Goal: Information Seeking & Learning: Find specific page/section

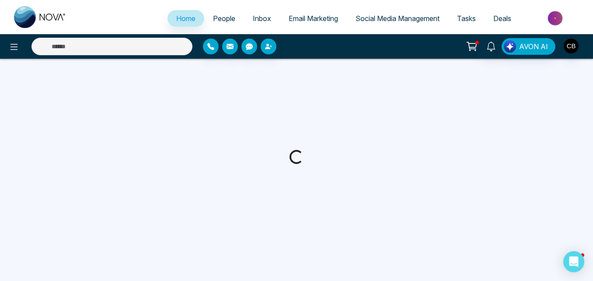
select select "*"
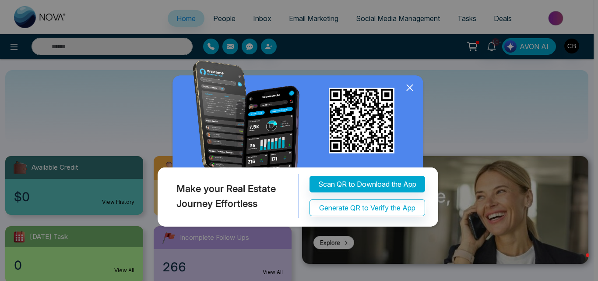
click at [406, 88] on icon at bounding box center [409, 87] width 13 height 13
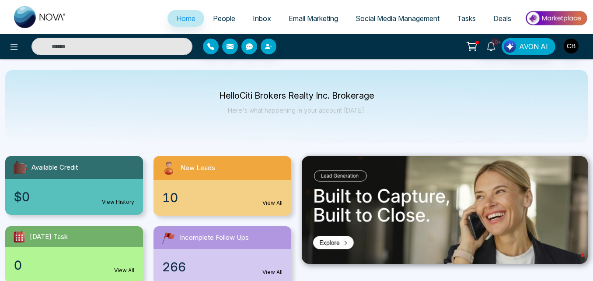
click at [217, 16] on span "People" at bounding box center [224, 18] width 22 height 9
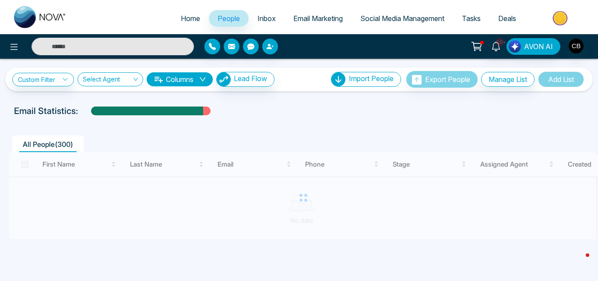
click at [117, 81] on input "search" at bounding box center [107, 81] width 49 height 17
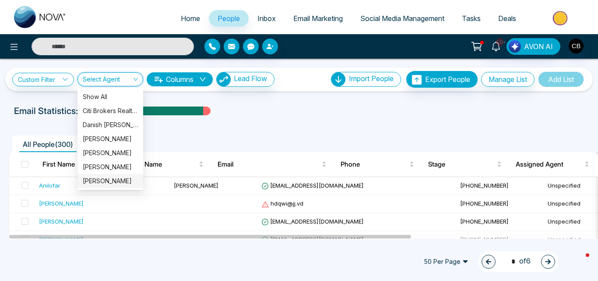
click at [108, 179] on div "[PERSON_NAME]" at bounding box center [110, 181] width 55 height 10
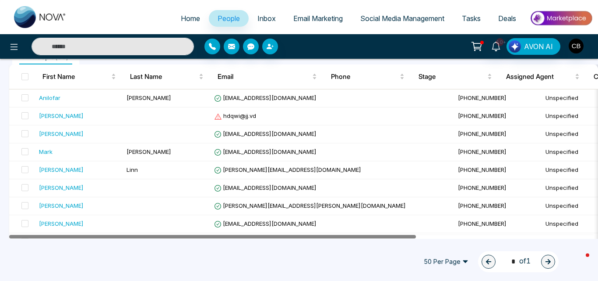
drag, startPoint x: 307, startPoint y: 236, endPoint x: 239, endPoint y: 239, distance: 67.5
click at [239, 239] on div "Home People Inbox Email Marketing Social Media Management Tasks Deals 10+ AVON …" at bounding box center [299, 140] width 598 height 281
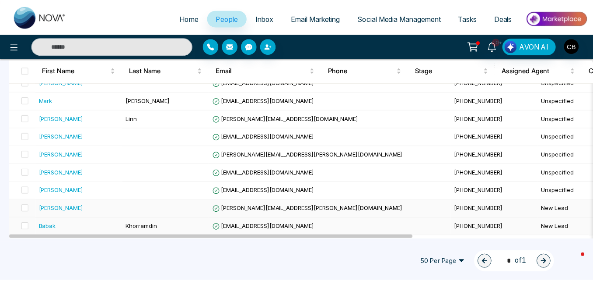
scroll to position [131, 0]
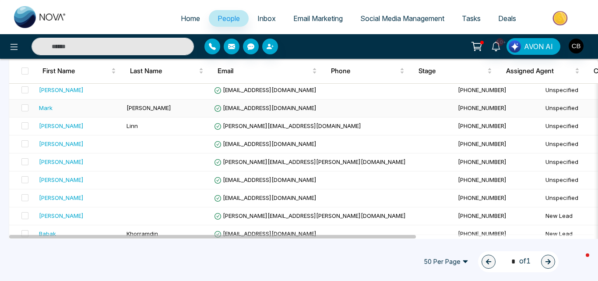
click at [242, 109] on span "[EMAIL_ADDRESS][DOMAIN_NAME]" at bounding box center [265, 107] width 102 height 7
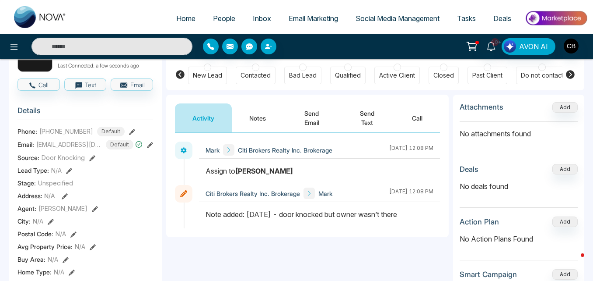
scroll to position [88, 0]
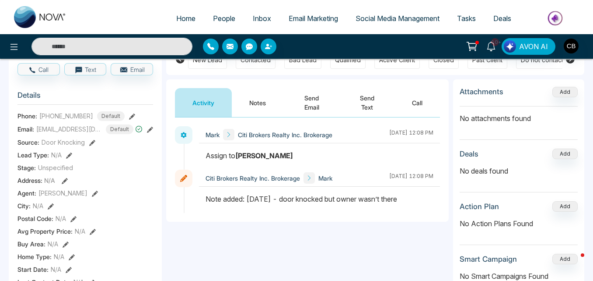
click at [265, 108] on button "Notes" at bounding box center [258, 102] width 52 height 29
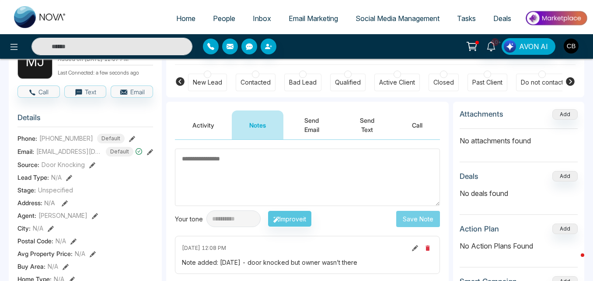
scroll to position [44, 0]
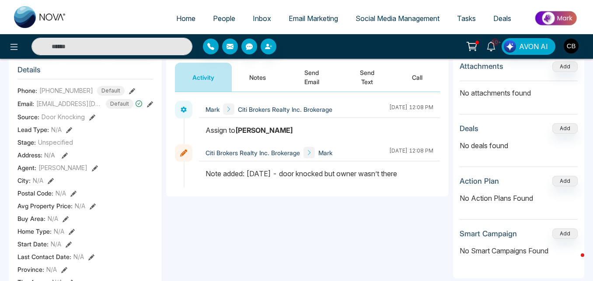
scroll to position [131, 0]
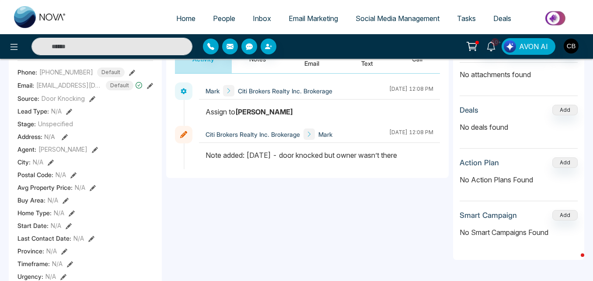
click at [216, 15] on span "People" at bounding box center [224, 18] width 22 height 9
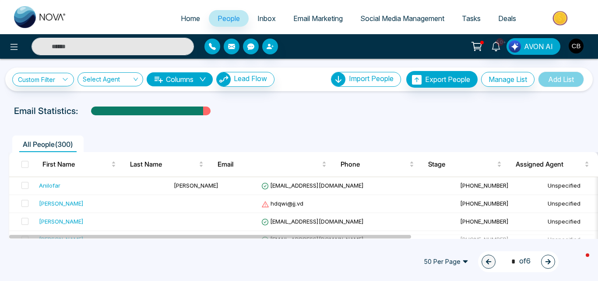
click at [106, 72] on div "Custom Filter Choose a filter Cancel Apply Select Agent Columns Lead Flow" at bounding box center [143, 79] width 262 height 15
click at [106, 77] on input "search" at bounding box center [107, 81] width 49 height 17
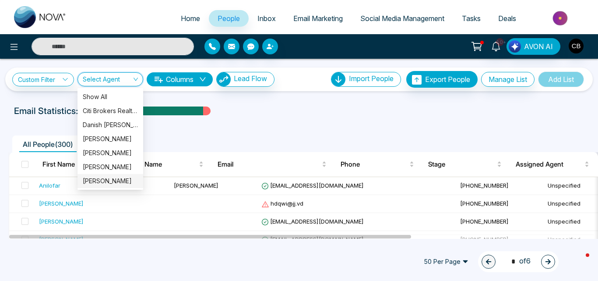
click at [111, 180] on div "[PERSON_NAME]" at bounding box center [110, 181] width 55 height 10
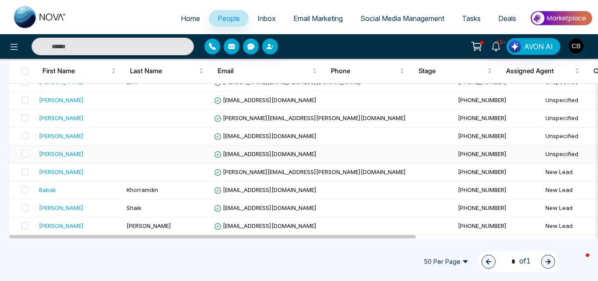
click at [261, 154] on span "[EMAIL_ADDRESS][DOMAIN_NAME]" at bounding box center [265, 153] width 102 height 7
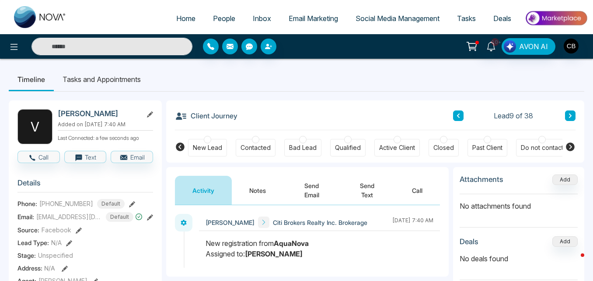
click at [261, 194] on button "Notes" at bounding box center [258, 190] width 52 height 29
click at [220, 20] on span "People" at bounding box center [224, 18] width 22 height 9
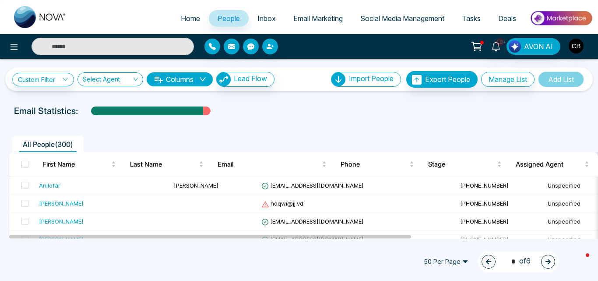
click at [110, 79] on input "search" at bounding box center [107, 81] width 49 height 17
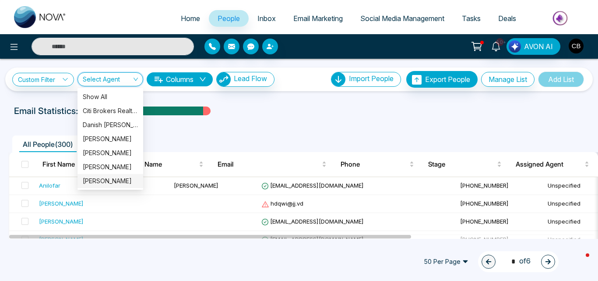
click at [108, 179] on div "[PERSON_NAME]" at bounding box center [110, 181] width 55 height 10
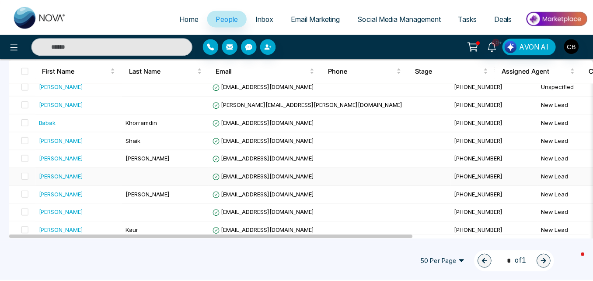
scroll to position [263, 0]
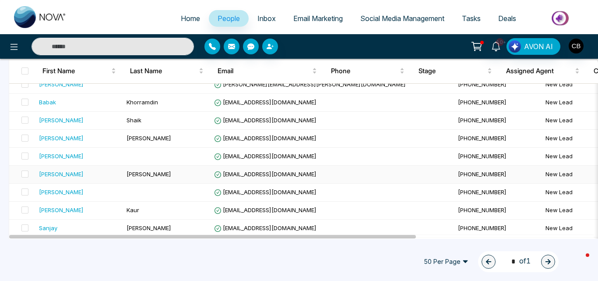
click at [259, 172] on span "[EMAIL_ADDRESS][DOMAIN_NAME]" at bounding box center [265, 173] width 102 height 7
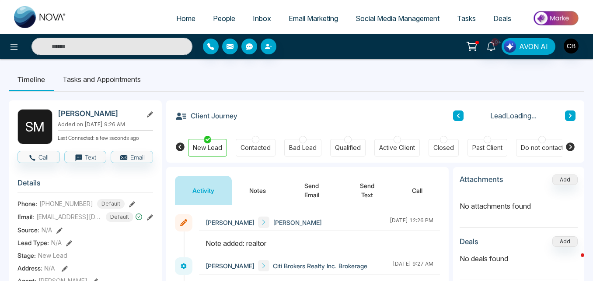
click at [261, 190] on button "Notes" at bounding box center [258, 190] width 52 height 29
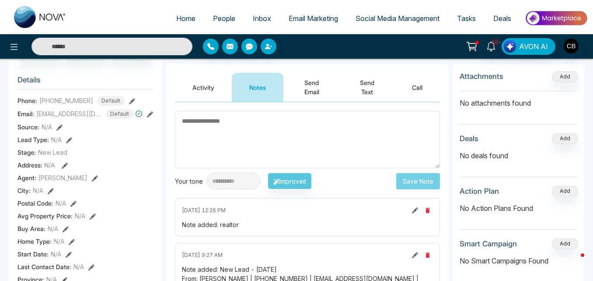
scroll to position [88, 0]
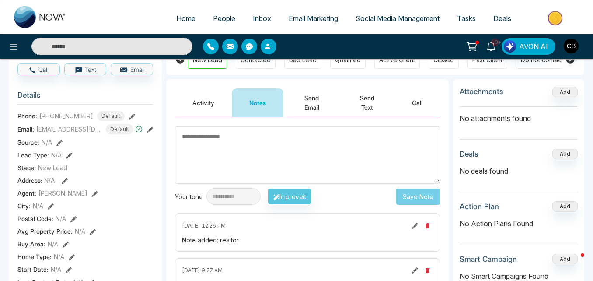
click at [200, 112] on button "Activity" at bounding box center [203, 102] width 57 height 29
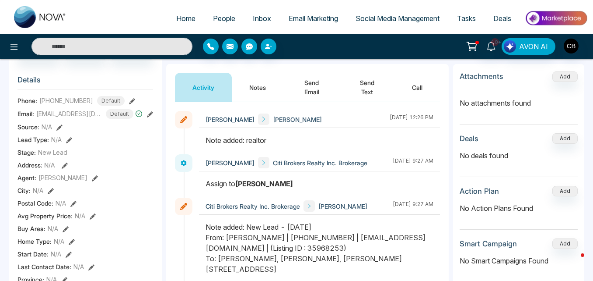
scroll to position [88, 0]
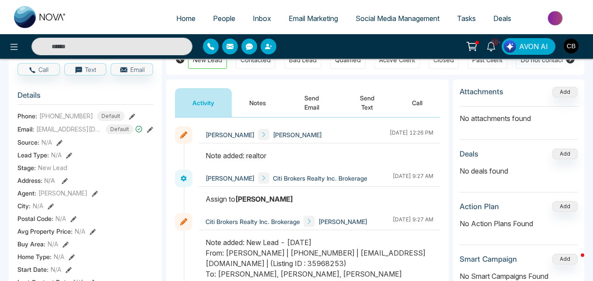
click at [214, 21] on span "People" at bounding box center [224, 18] width 22 height 9
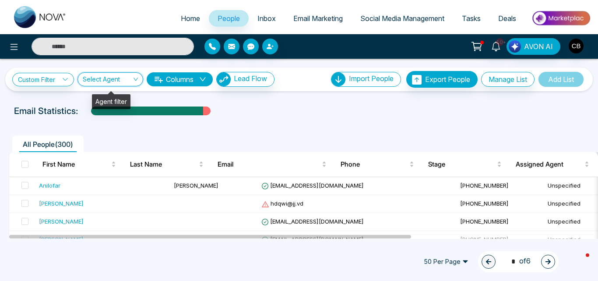
click at [119, 76] on input "search" at bounding box center [107, 81] width 49 height 17
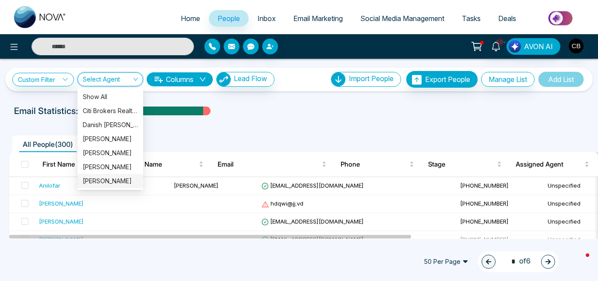
click at [115, 179] on div "[PERSON_NAME]" at bounding box center [110, 181] width 55 height 10
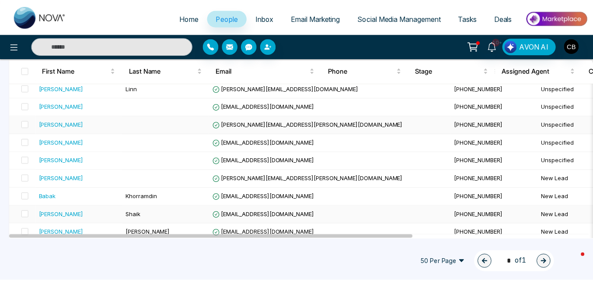
scroll to position [219, 0]
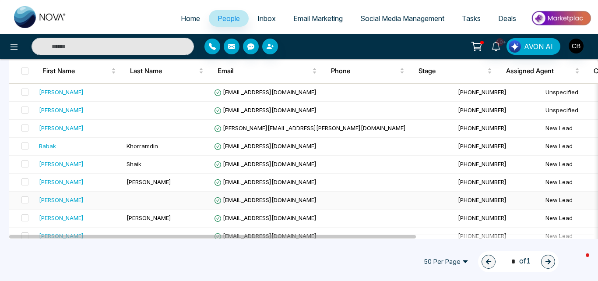
click at [250, 203] on td "[EMAIL_ADDRESS][DOMAIN_NAME]" at bounding box center [333, 200] width 244 height 18
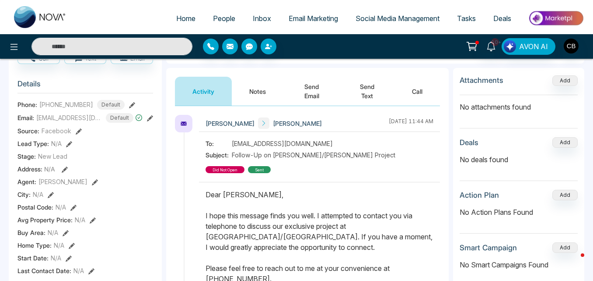
scroll to position [88, 0]
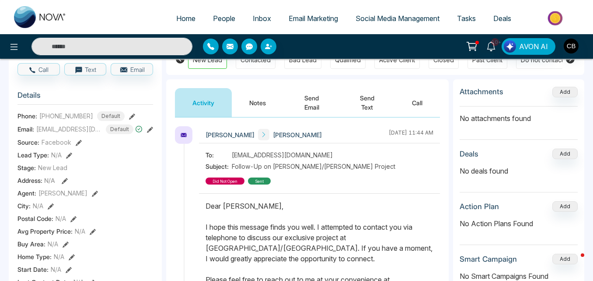
click at [261, 98] on button "Notes" at bounding box center [258, 102] width 52 height 29
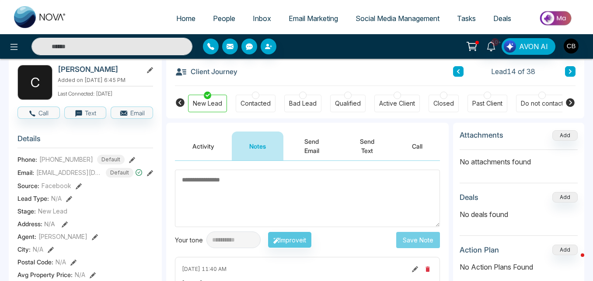
scroll to position [44, 0]
click at [221, 22] on span "People" at bounding box center [224, 18] width 22 height 9
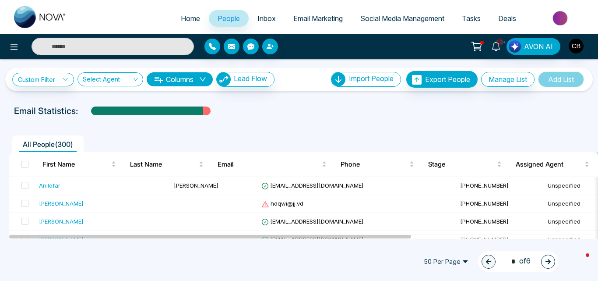
click at [120, 79] on input "search" at bounding box center [107, 81] width 49 height 17
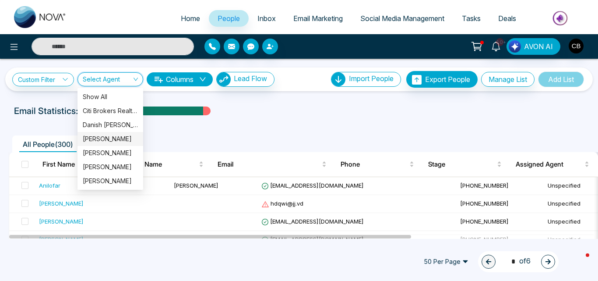
click at [95, 135] on div "[PERSON_NAME]" at bounding box center [110, 139] width 55 height 10
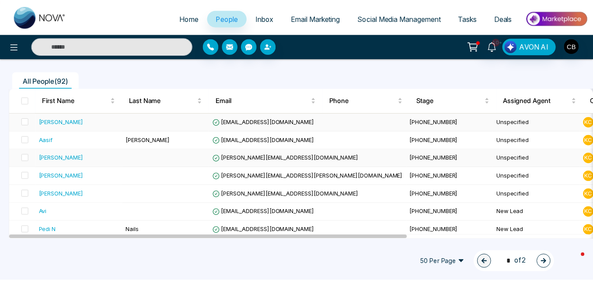
scroll to position [88, 0]
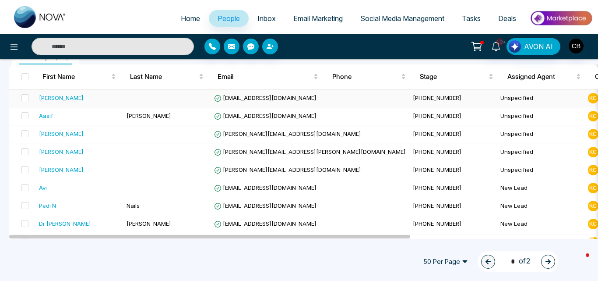
click at [249, 96] on span "[EMAIL_ADDRESS][DOMAIN_NAME]" at bounding box center [265, 97] width 102 height 7
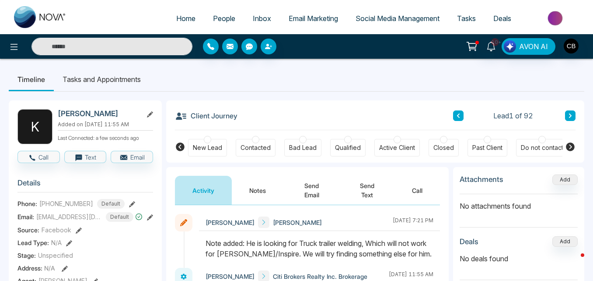
click at [225, 15] on span "People" at bounding box center [224, 18] width 22 height 9
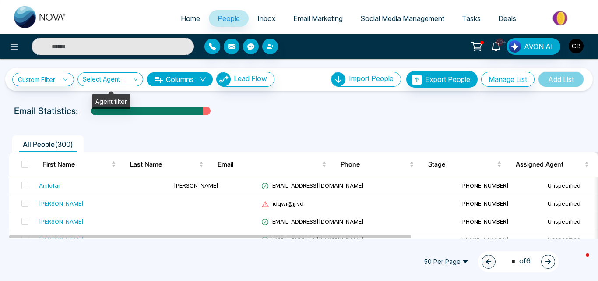
click at [119, 79] on input "search" at bounding box center [107, 81] width 49 height 17
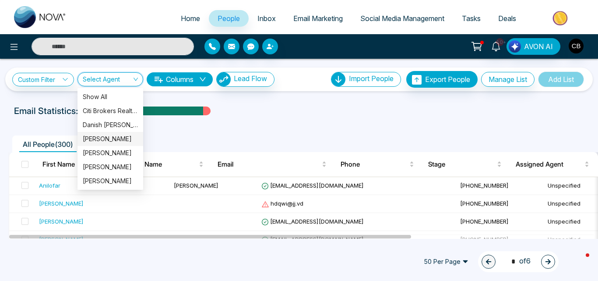
click at [104, 138] on div "[PERSON_NAME]" at bounding box center [110, 139] width 55 height 10
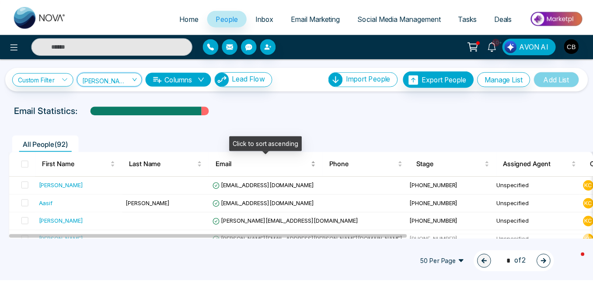
scroll to position [44, 0]
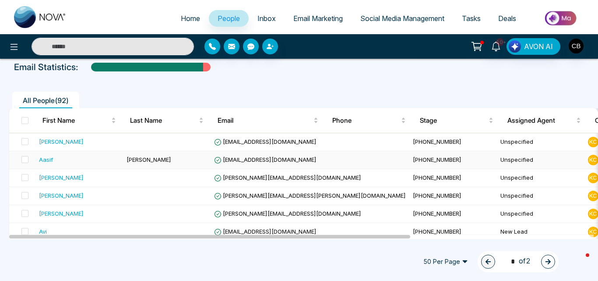
click at [256, 162] on span "[EMAIL_ADDRESS][DOMAIN_NAME]" at bounding box center [265, 159] width 102 height 7
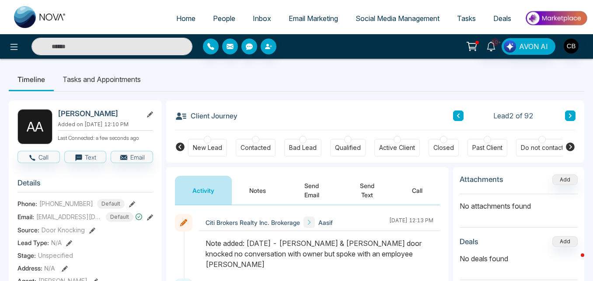
click at [260, 188] on button "Notes" at bounding box center [258, 190] width 52 height 29
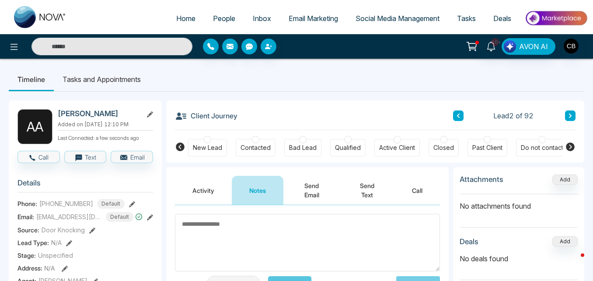
click at [219, 20] on span "People" at bounding box center [224, 18] width 22 height 9
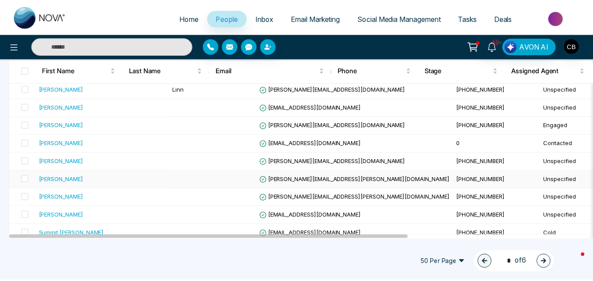
scroll to position [219, 0]
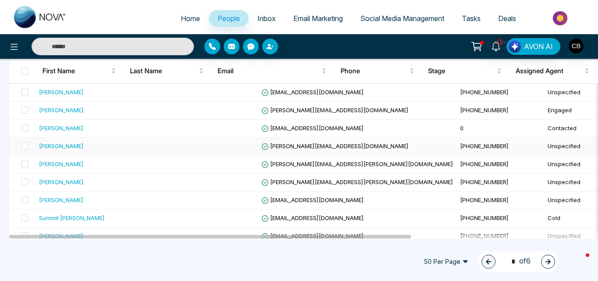
click at [261, 147] on span "[PERSON_NAME][EMAIL_ADDRESS][DOMAIN_NAME]" at bounding box center [334, 145] width 147 height 7
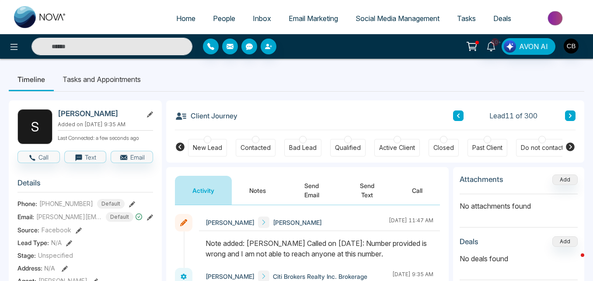
drag, startPoint x: 258, startPoint y: 189, endPoint x: 279, endPoint y: 245, distance: 59.8
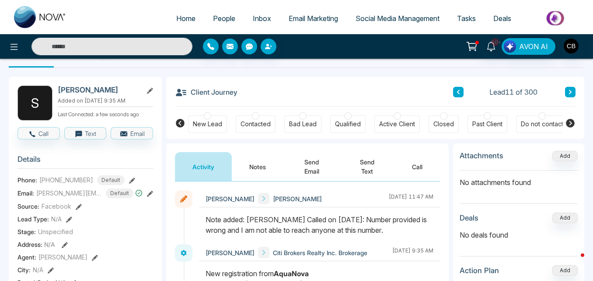
scroll to position [44, 0]
